Goal: Use online tool/utility: Utilize a website feature to perform a specific function

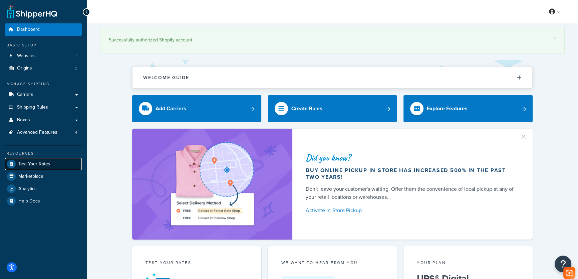
click at [54, 164] on link "Test Your Rates" at bounding box center [43, 164] width 77 height 12
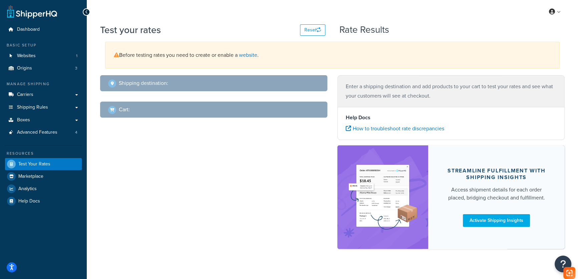
select select "[GEOGRAPHIC_DATA]"
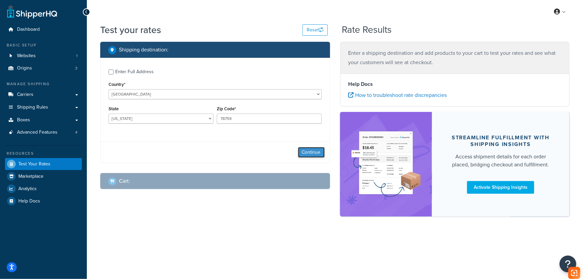
click at [316, 152] on button "Continue" at bounding box center [311, 152] width 27 height 11
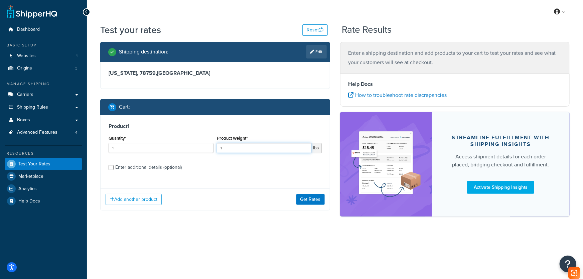
drag, startPoint x: 227, startPoint y: 147, endPoint x: 207, endPoint y: 147, distance: 19.7
click at [207, 147] on div "Quantity* 1 Product Weight* 1 lbs" at bounding box center [215, 146] width 216 height 24
type input "43"
click at [134, 165] on div "Enter additional details (optional)" at bounding box center [148, 167] width 66 height 9
click at [114, 165] on input "Enter additional details (optional)" at bounding box center [110, 167] width 5 height 5
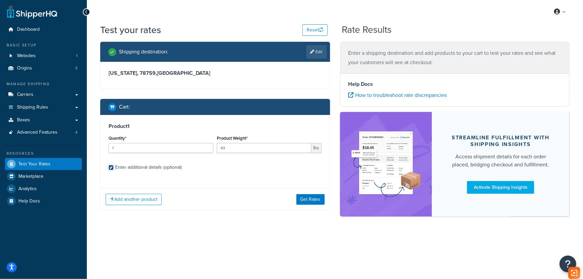
checkbox input "true"
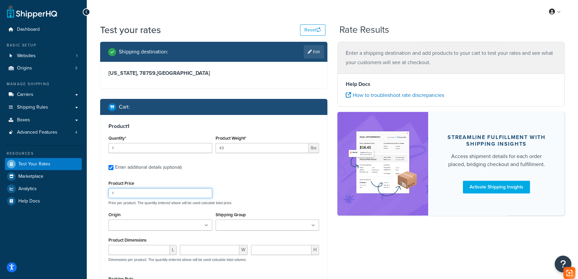
drag, startPoint x: 144, startPoint y: 192, endPoint x: 87, endPoint y: 193, distance: 56.8
click at [87, 193] on div "Test your rates Reset Rate Results Shipping destination : Edit [US_STATE][GEOGR…" at bounding box center [332, 191] width 491 height 337
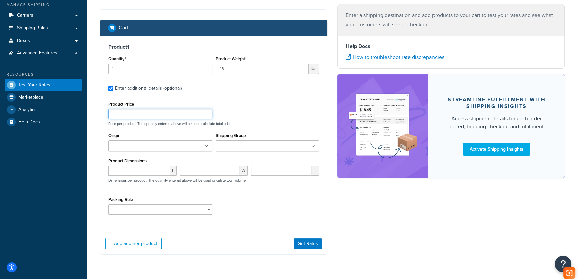
scroll to position [97, 0]
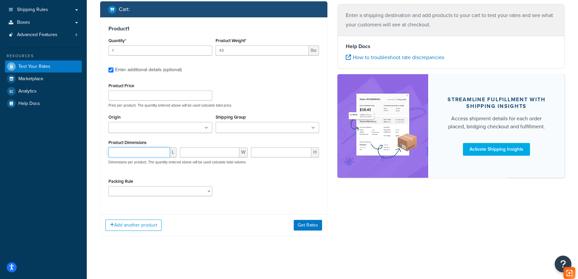
click at [144, 149] on input "number" at bounding box center [138, 152] width 61 height 10
type input "18"
click at [204, 152] on input "number" at bounding box center [210, 152] width 60 height 10
type input "17"
click at [278, 156] on input "number" at bounding box center [281, 152] width 60 height 10
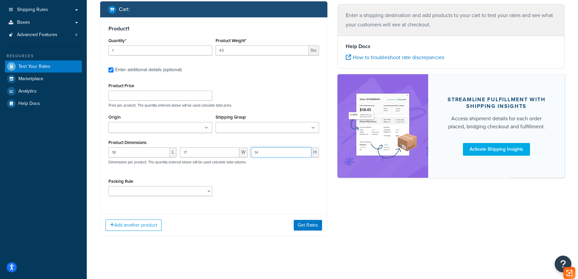
type input "14"
click at [162, 194] on select "test" at bounding box center [160, 191] width 104 height 10
select select "65687"
click at [108, 186] on select "test" at bounding box center [160, 191] width 104 height 10
click at [312, 225] on button "Get Rates" at bounding box center [308, 225] width 28 height 11
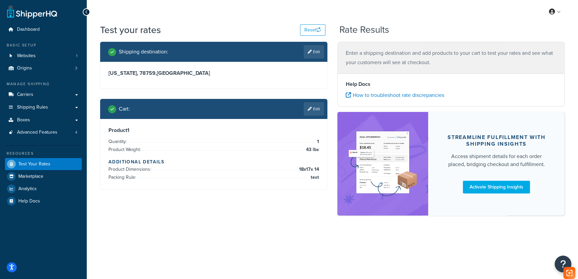
scroll to position [0, 0]
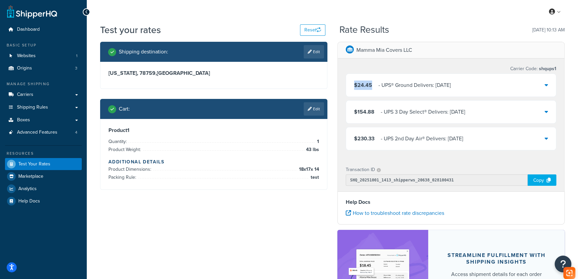
drag, startPoint x: 374, startPoint y: 86, endPoint x: 354, endPoint y: 86, distance: 20.0
click at [354, 86] on div "$24.45 ‌‌‍‍ - UPS® Ground Delivers: [DATE]" at bounding box center [402, 84] width 97 height 9
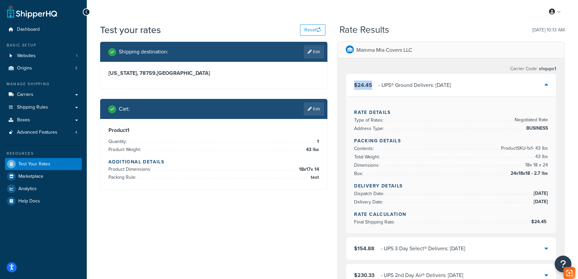
copy span "$24.45"
